Goal: Transaction & Acquisition: Obtain resource

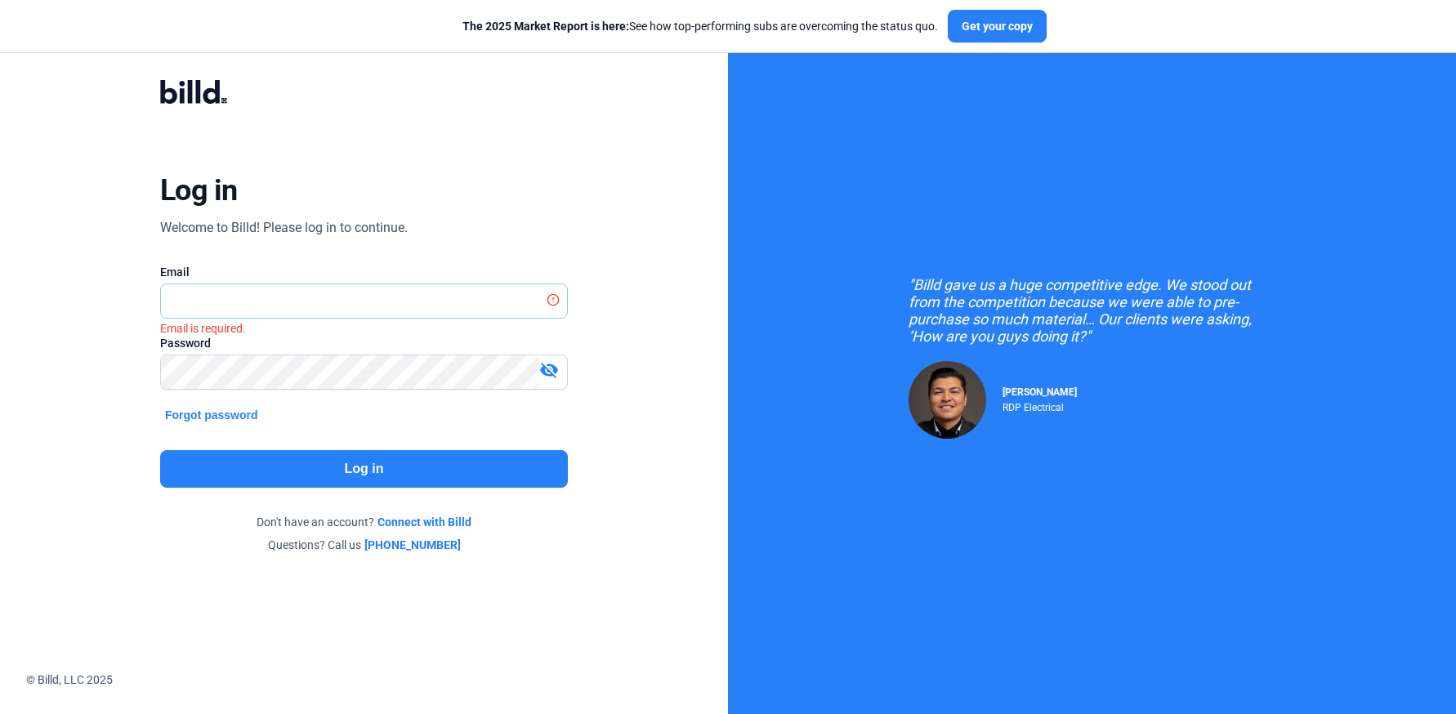
type input "[PERSON_NAME][EMAIL_ADDRESS][DOMAIN_NAME]"
click at [357, 471] on button "Log in" at bounding box center [364, 469] width 408 height 38
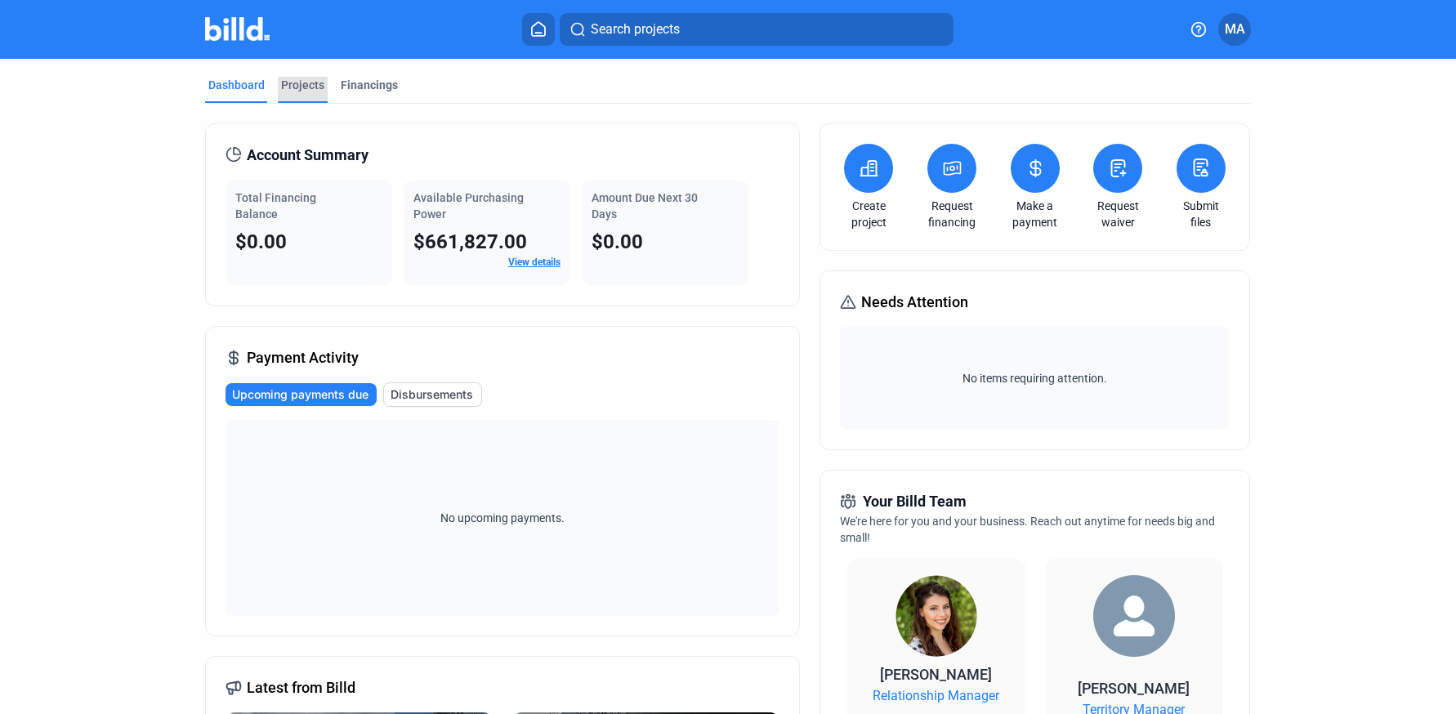
click at [294, 87] on div "Projects" at bounding box center [302, 85] width 43 height 16
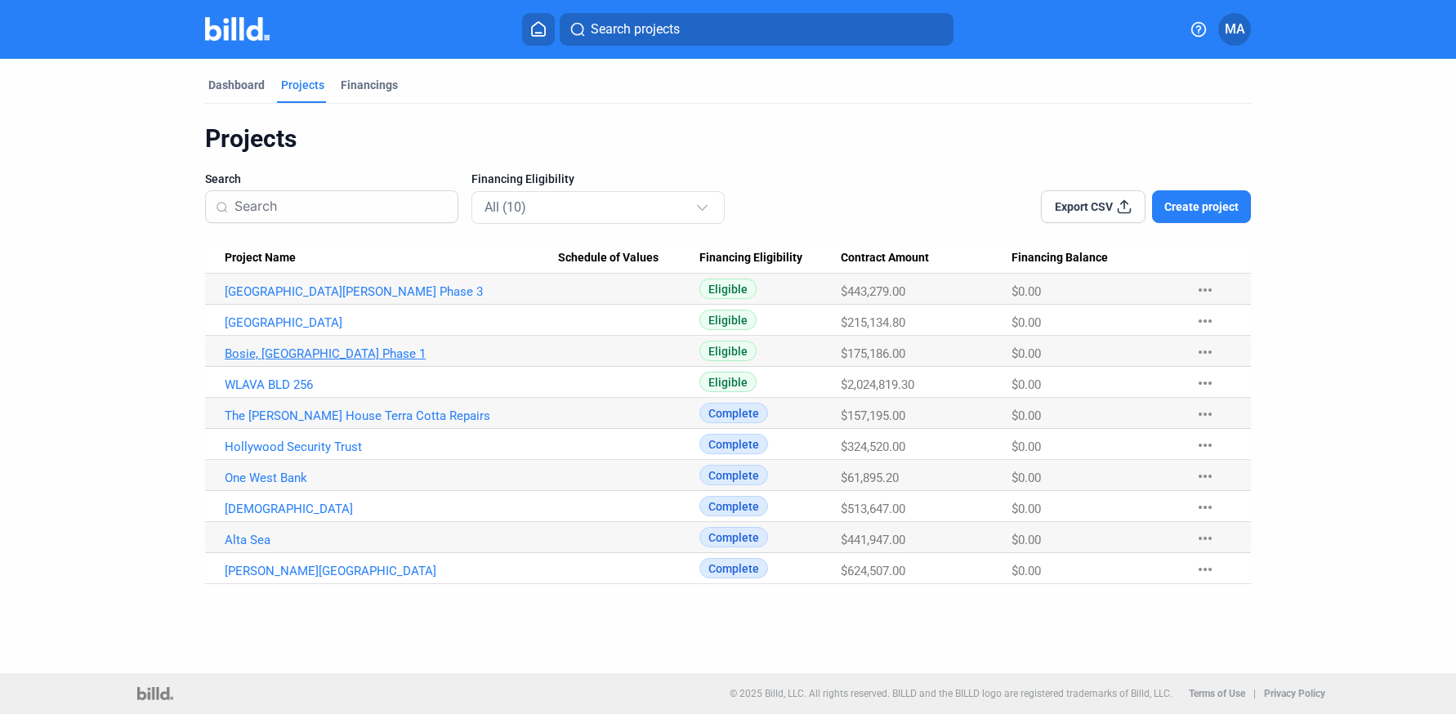
click at [319, 299] on link "Bosie, [GEOGRAPHIC_DATA] Phase 1" at bounding box center [391, 291] width 333 height 15
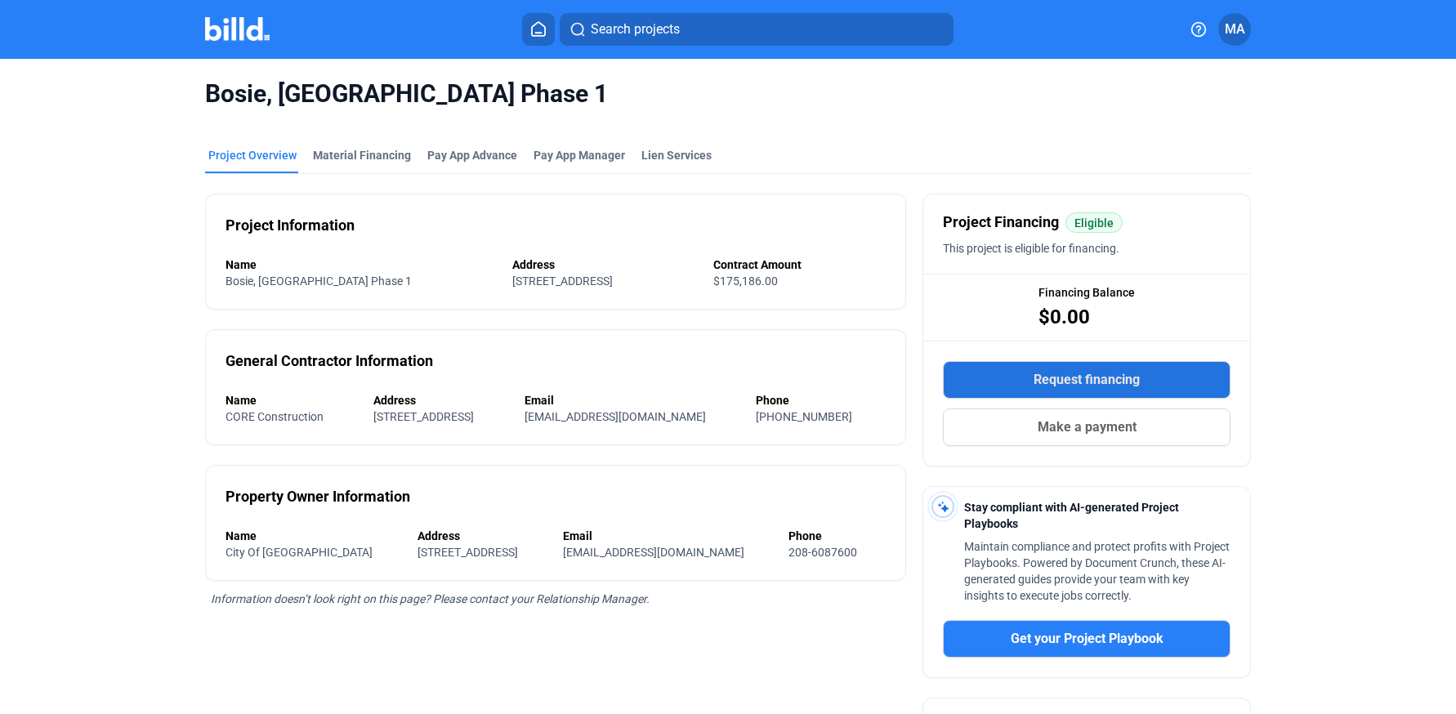
click at [1063, 374] on span "Request financing" at bounding box center [1086, 380] width 106 height 20
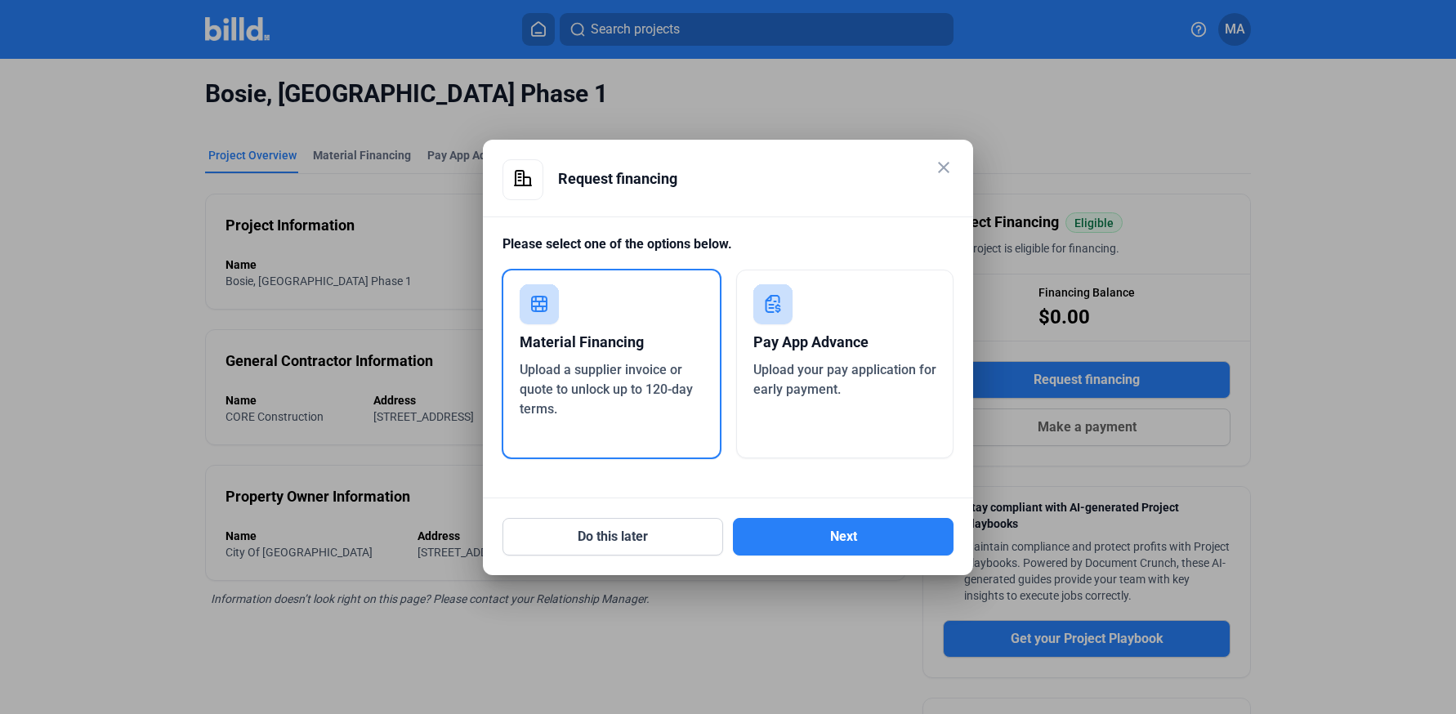
click at [814, 365] on span "Upload your pay application for early payment." at bounding box center [844, 379] width 183 height 35
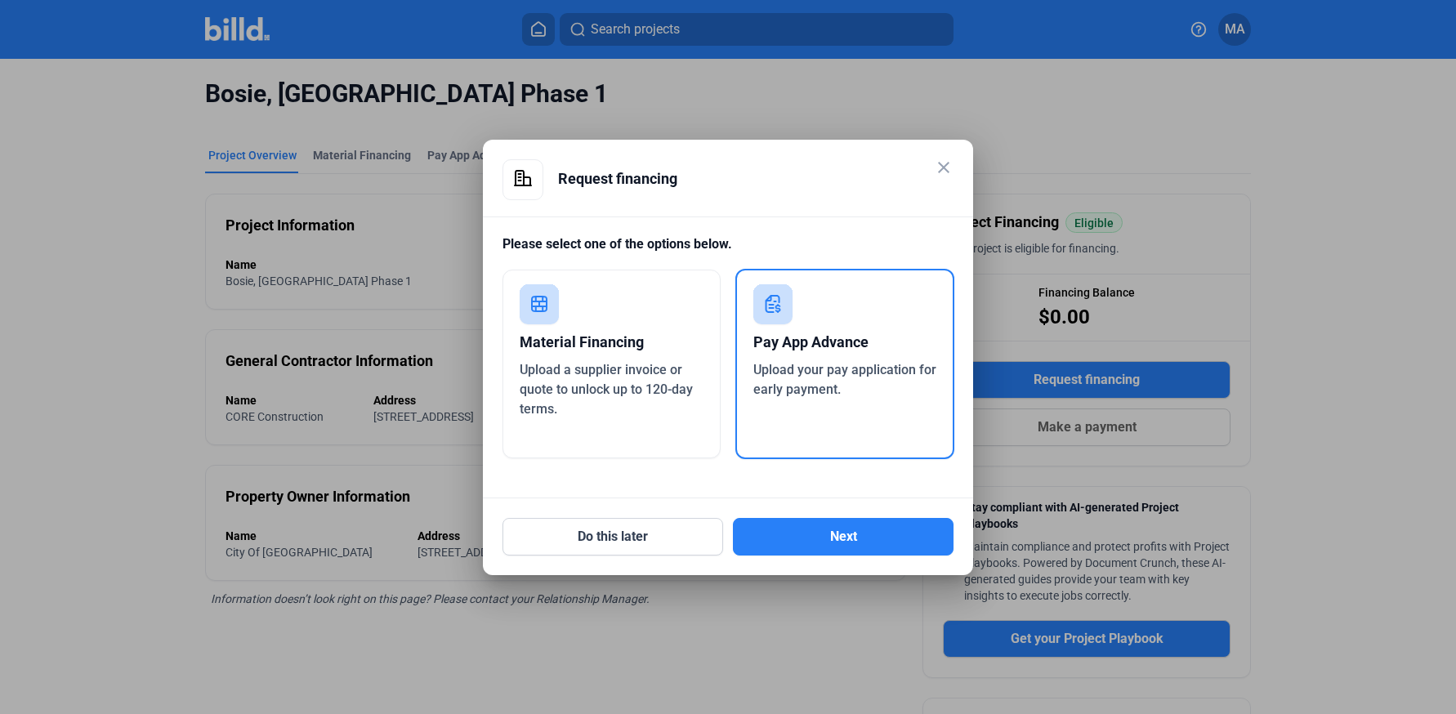
click at [943, 163] on mat-icon "close" at bounding box center [944, 168] width 20 height 20
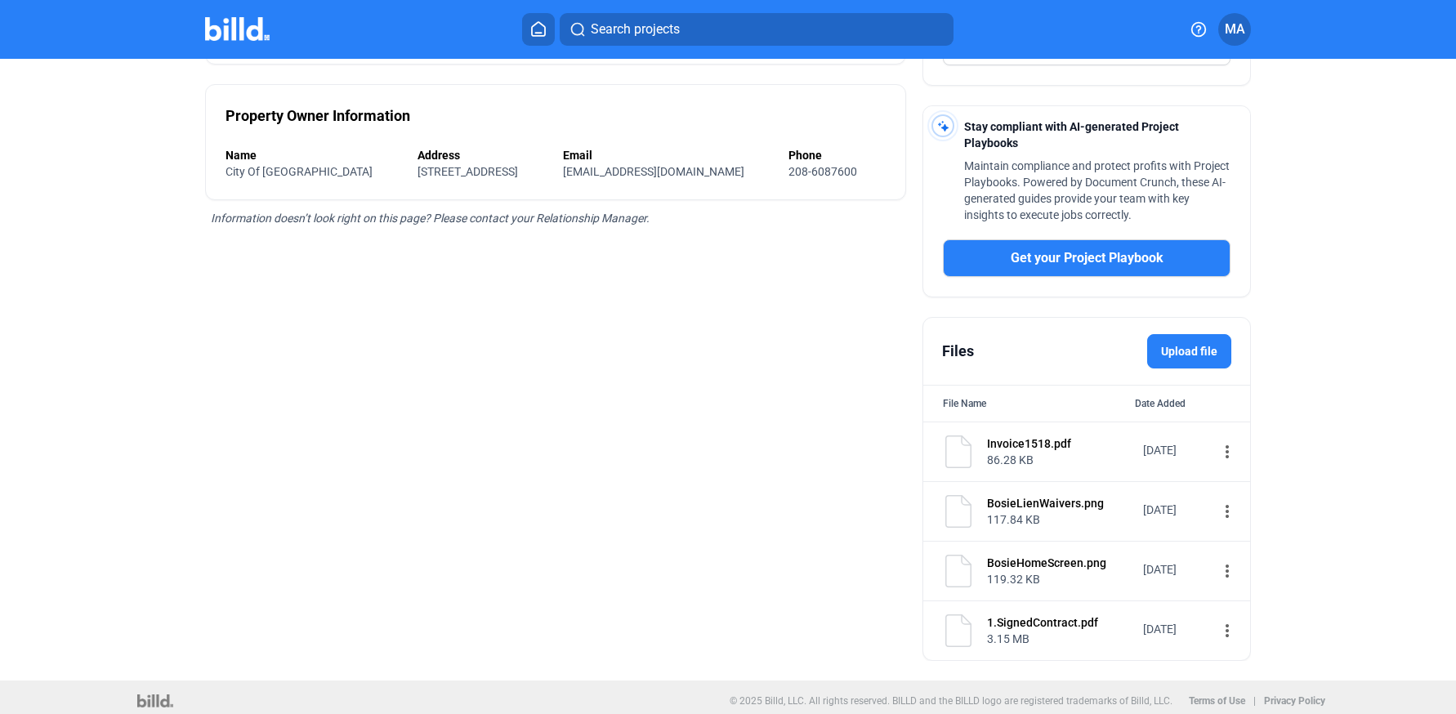
scroll to position [388, 0]
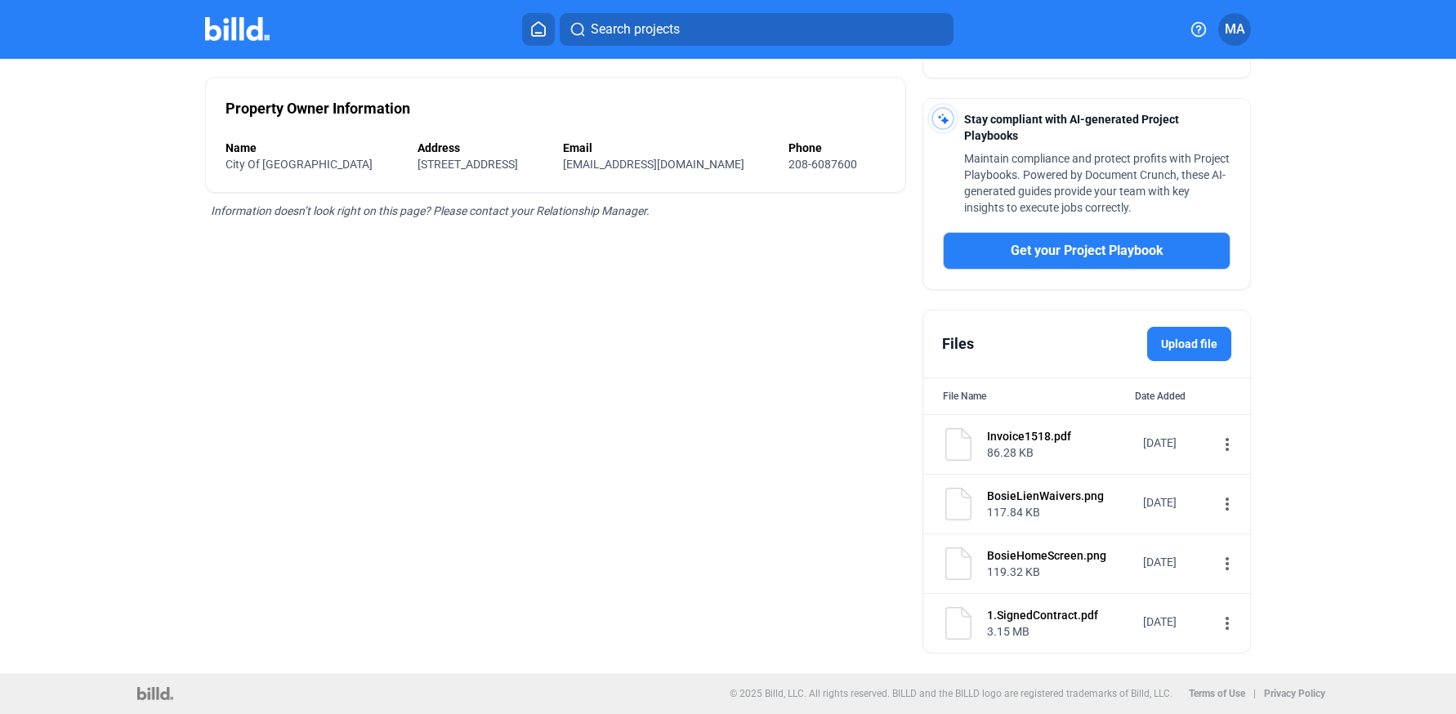
click at [1175, 352] on label "Upload file" at bounding box center [1189, 344] width 84 height 34
click at [0, 0] on input "Upload file" at bounding box center [0, 0] width 0 height 0
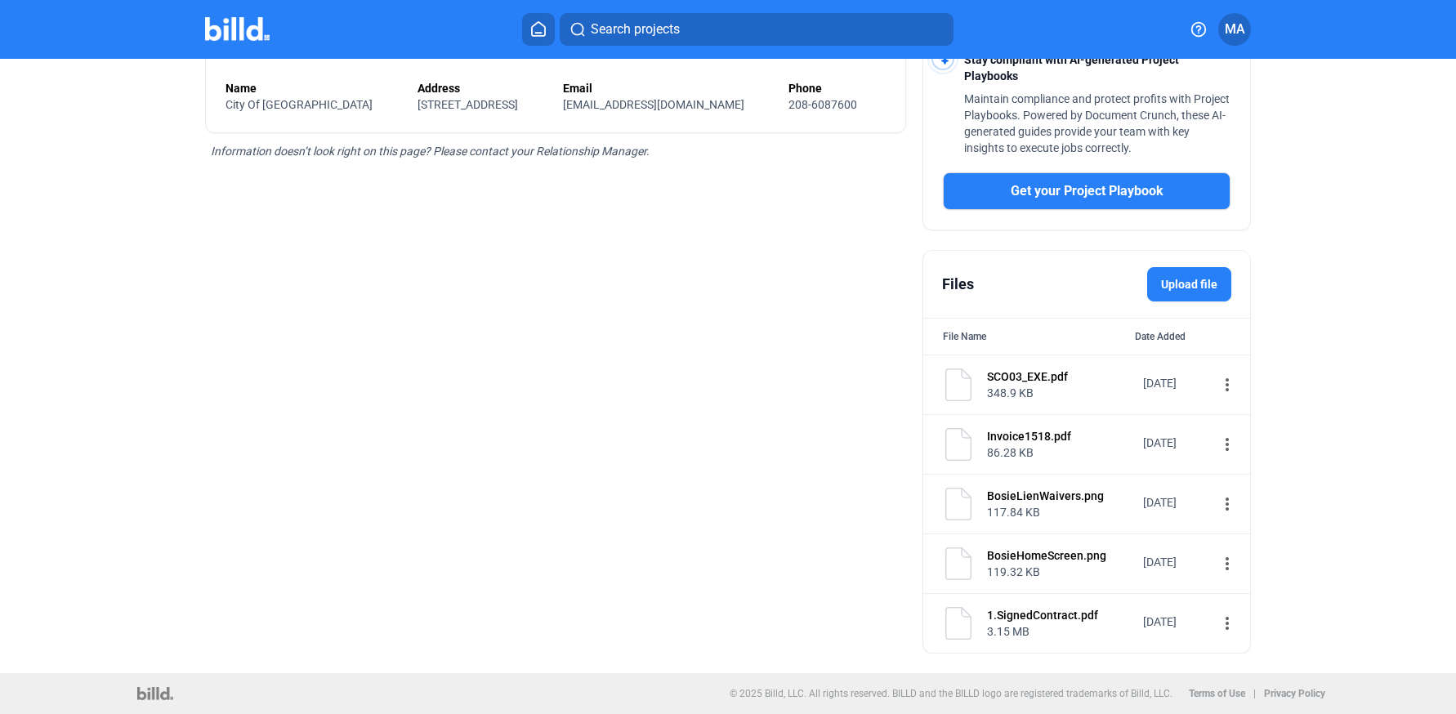
scroll to position [0, 0]
